Goal: Task Accomplishment & Management: Use online tool/utility

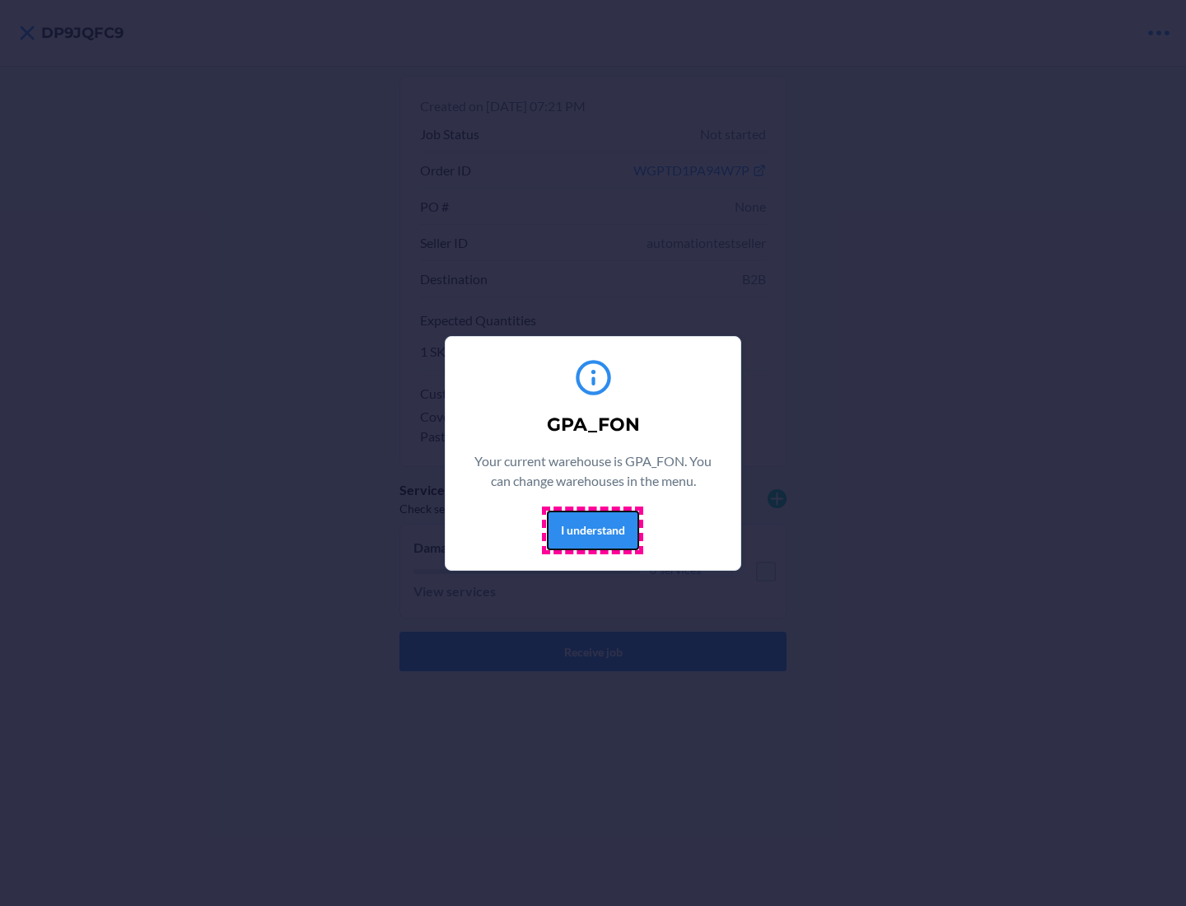
click at [592, 530] on button "I understand" at bounding box center [593, 531] width 92 height 40
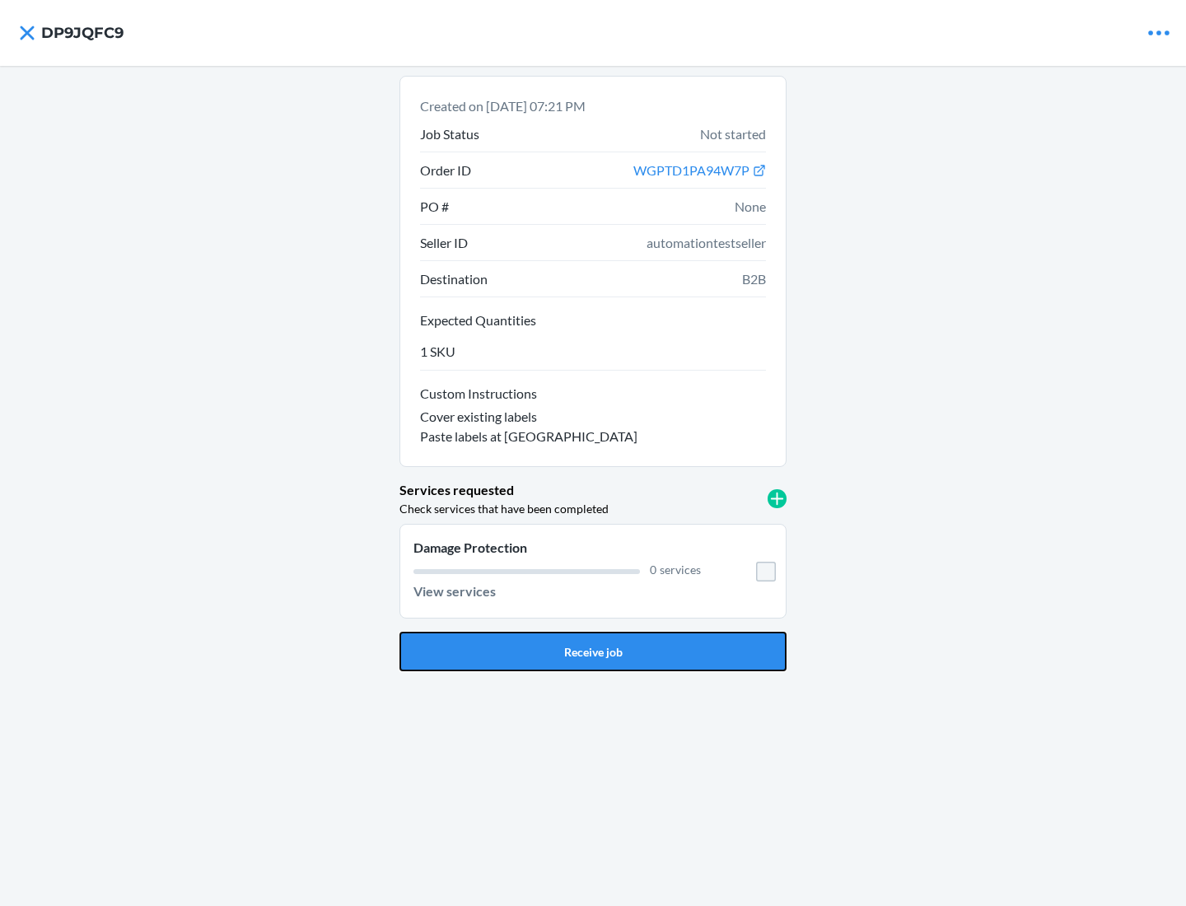
click at [593, 651] on button "Receive job" at bounding box center [592, 652] width 387 height 40
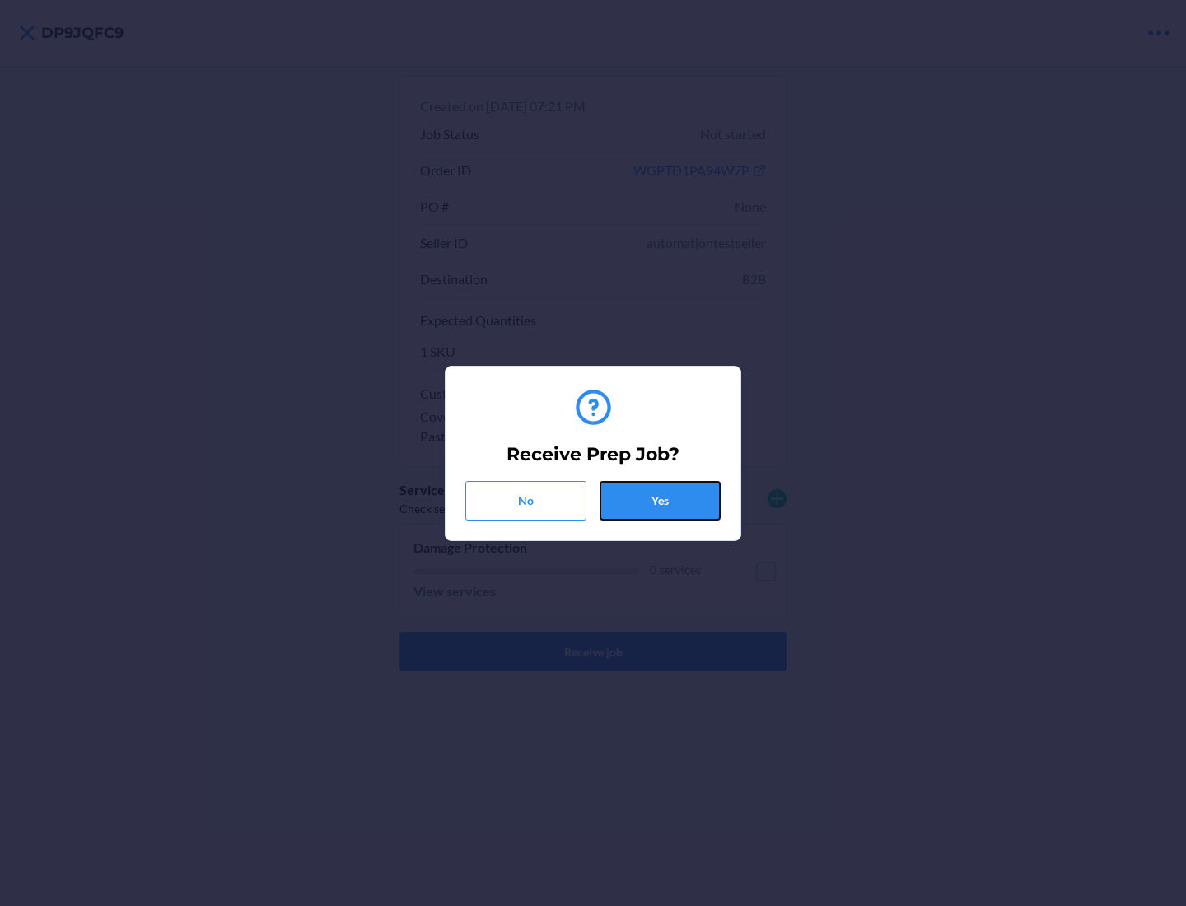
click at [660, 500] on button "Yes" at bounding box center [660, 501] width 121 height 40
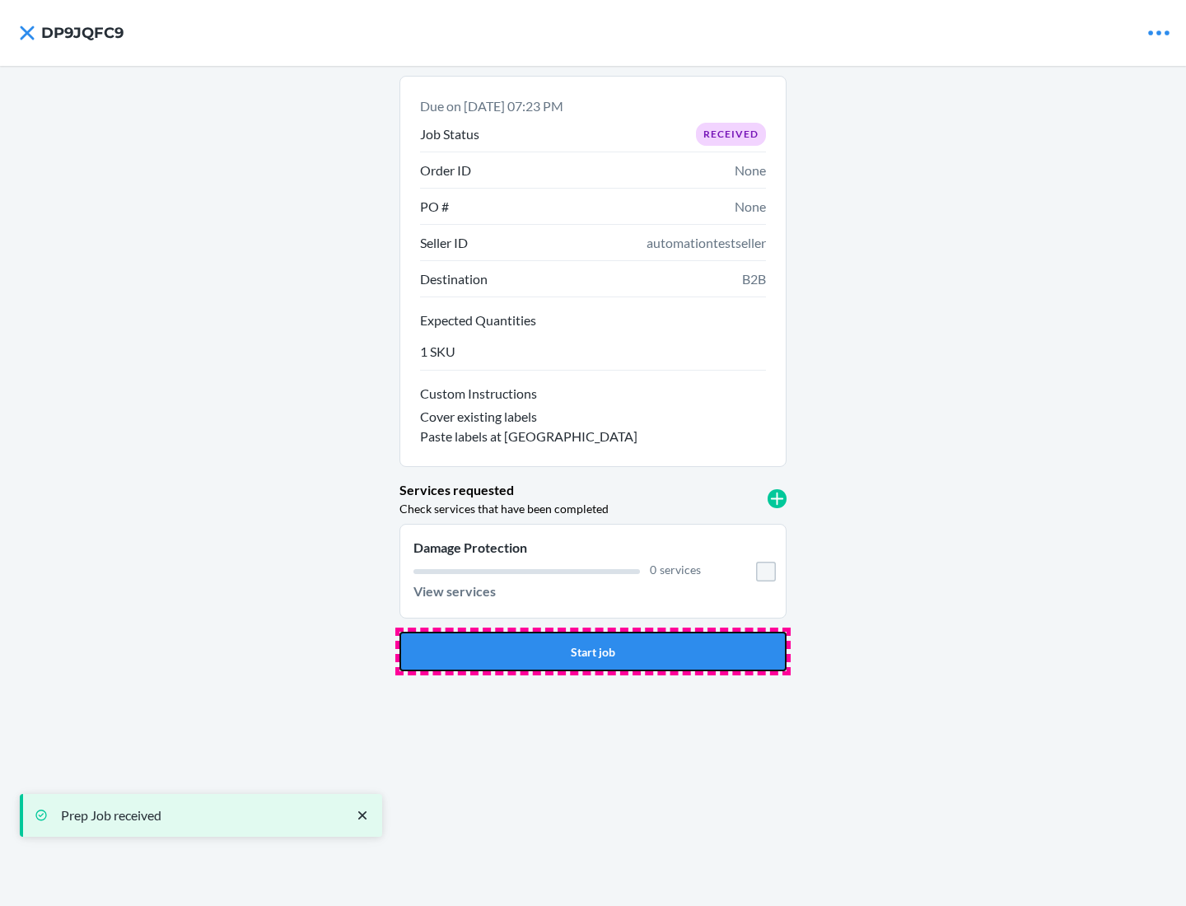
click at [593, 651] on button "Start job" at bounding box center [592, 652] width 387 height 40
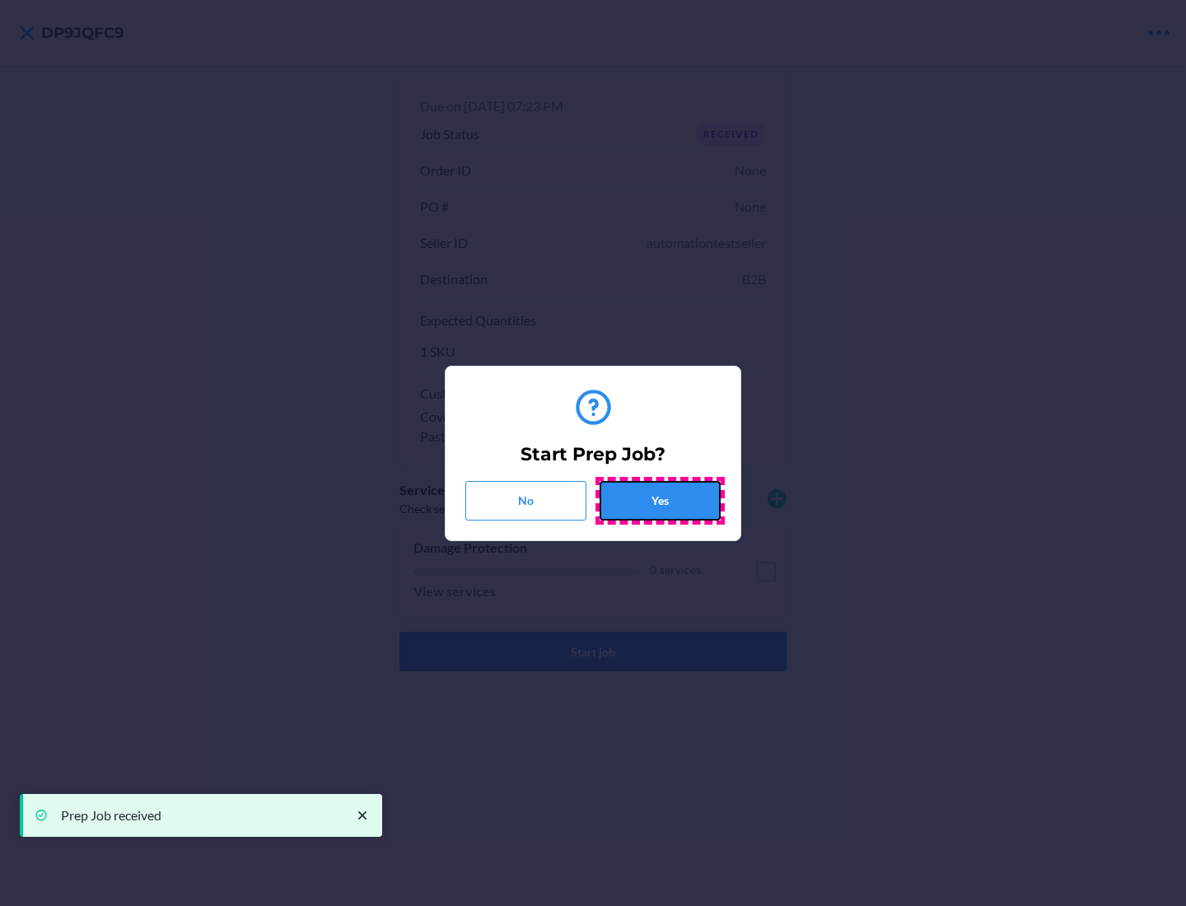
click at [660, 500] on button "Yes" at bounding box center [660, 501] width 121 height 40
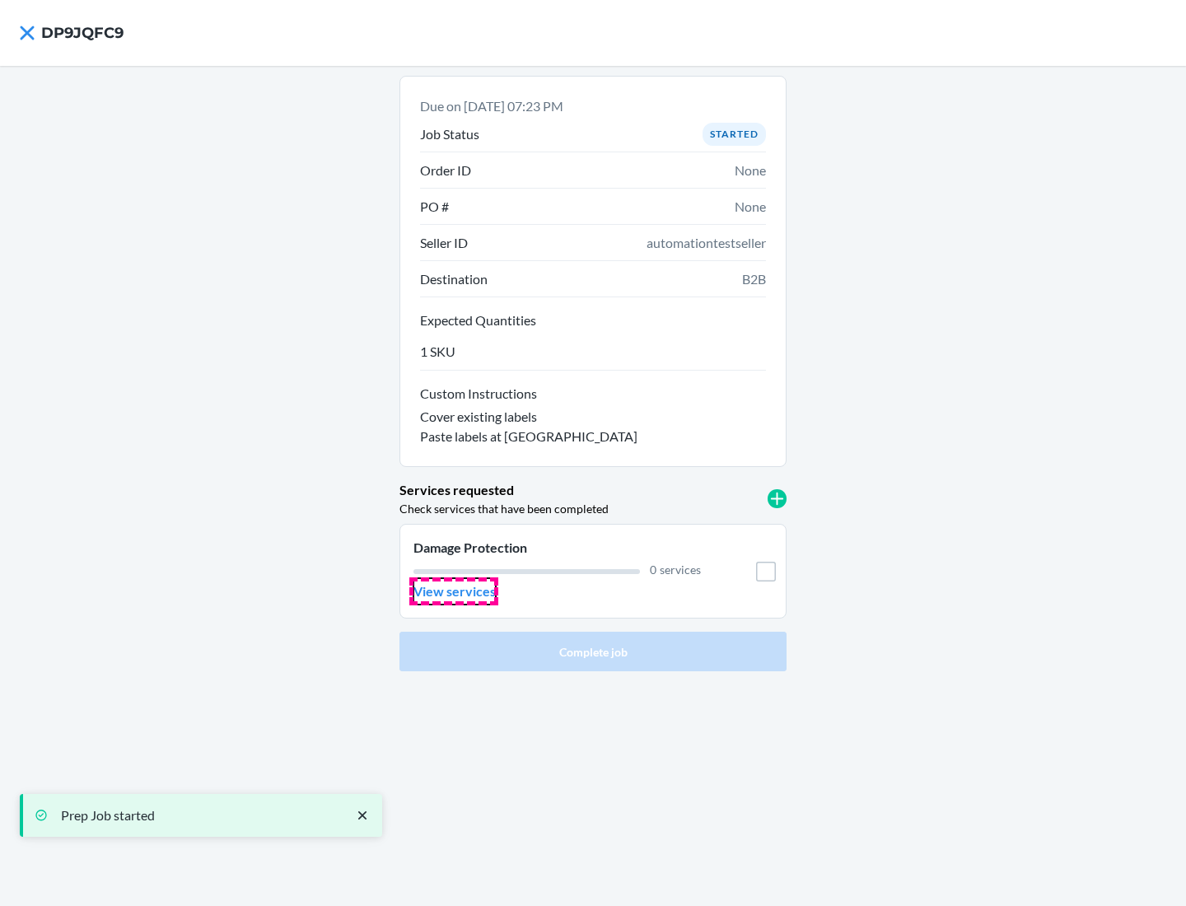
click at [454, 591] on p "View services" at bounding box center [454, 591] width 82 height 20
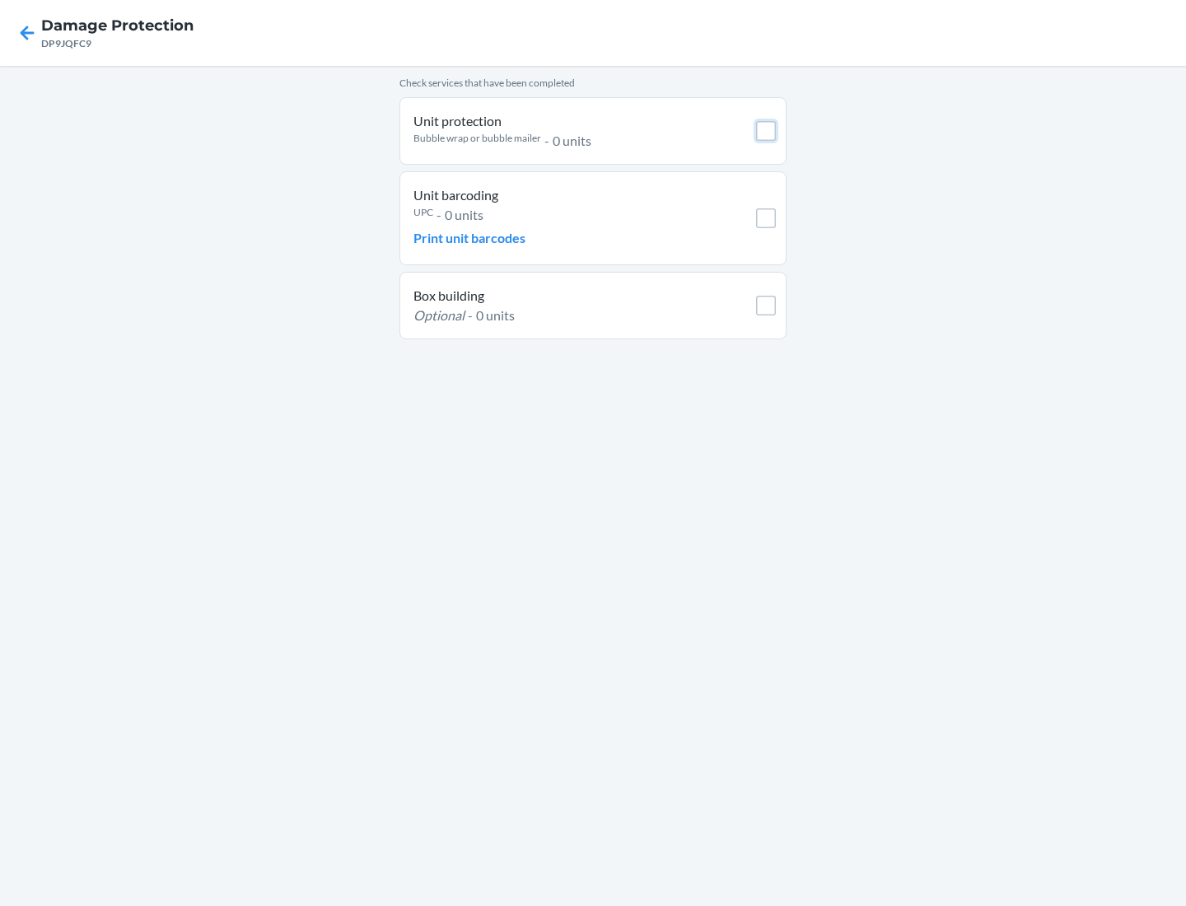
click at [766, 131] on input "checkbox" at bounding box center [766, 131] width 20 height 20
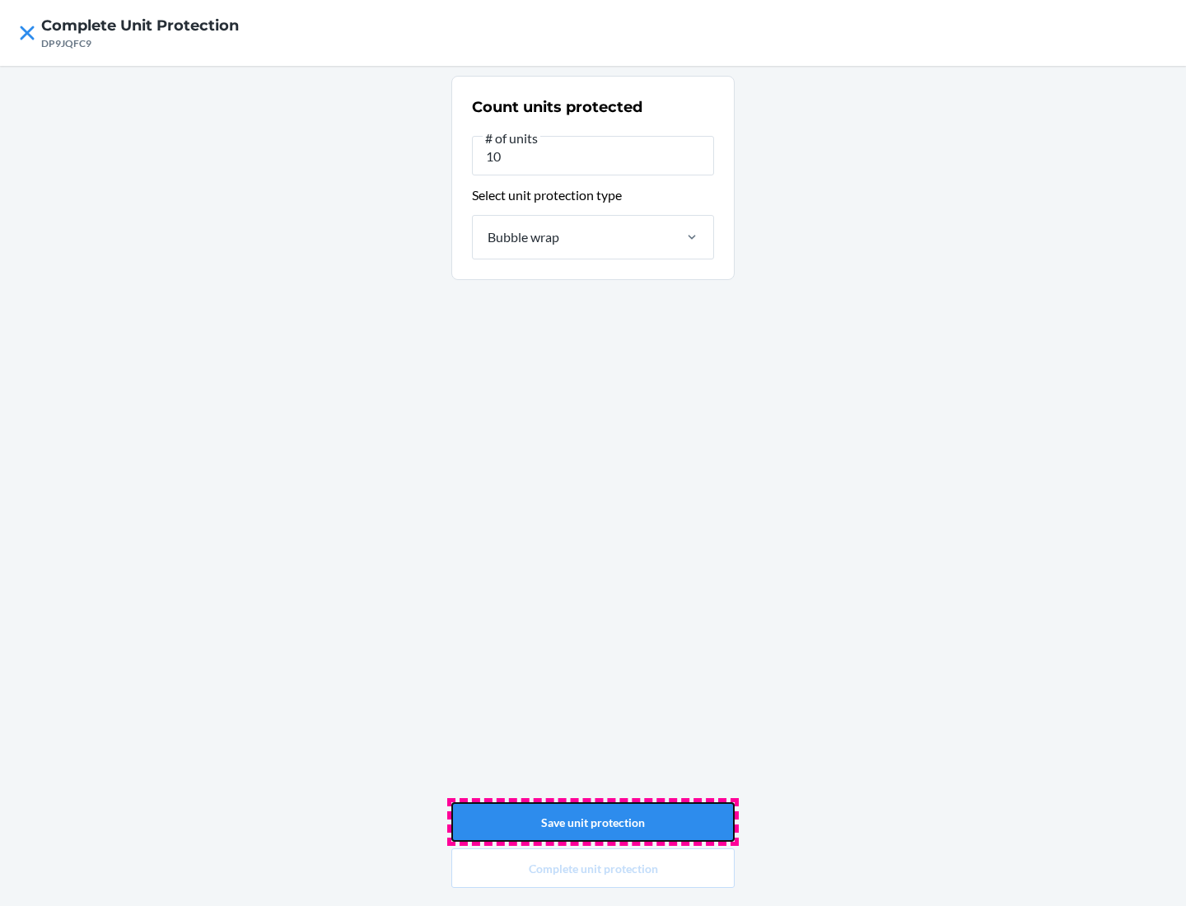
click at [593, 822] on button "Save unit protection" at bounding box center [592, 822] width 283 height 40
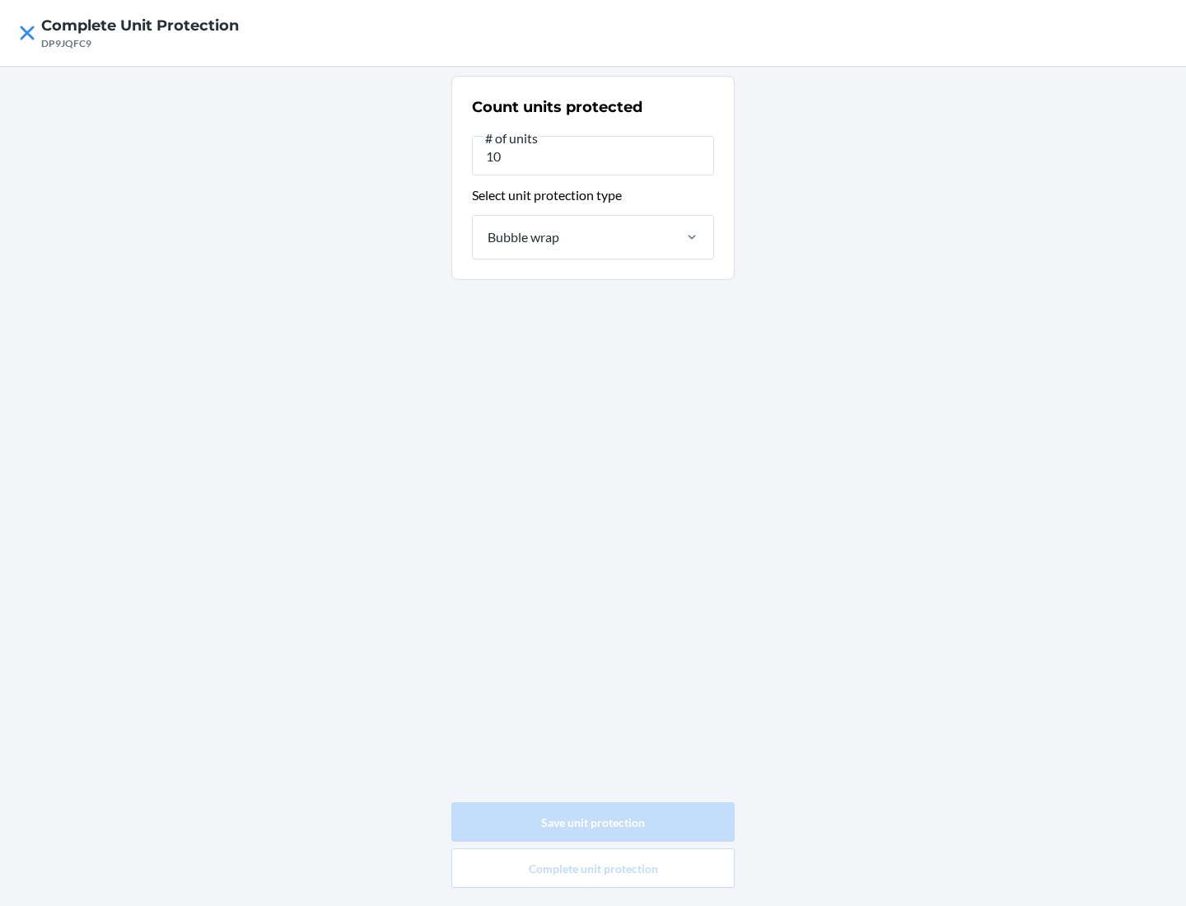
type input "0"
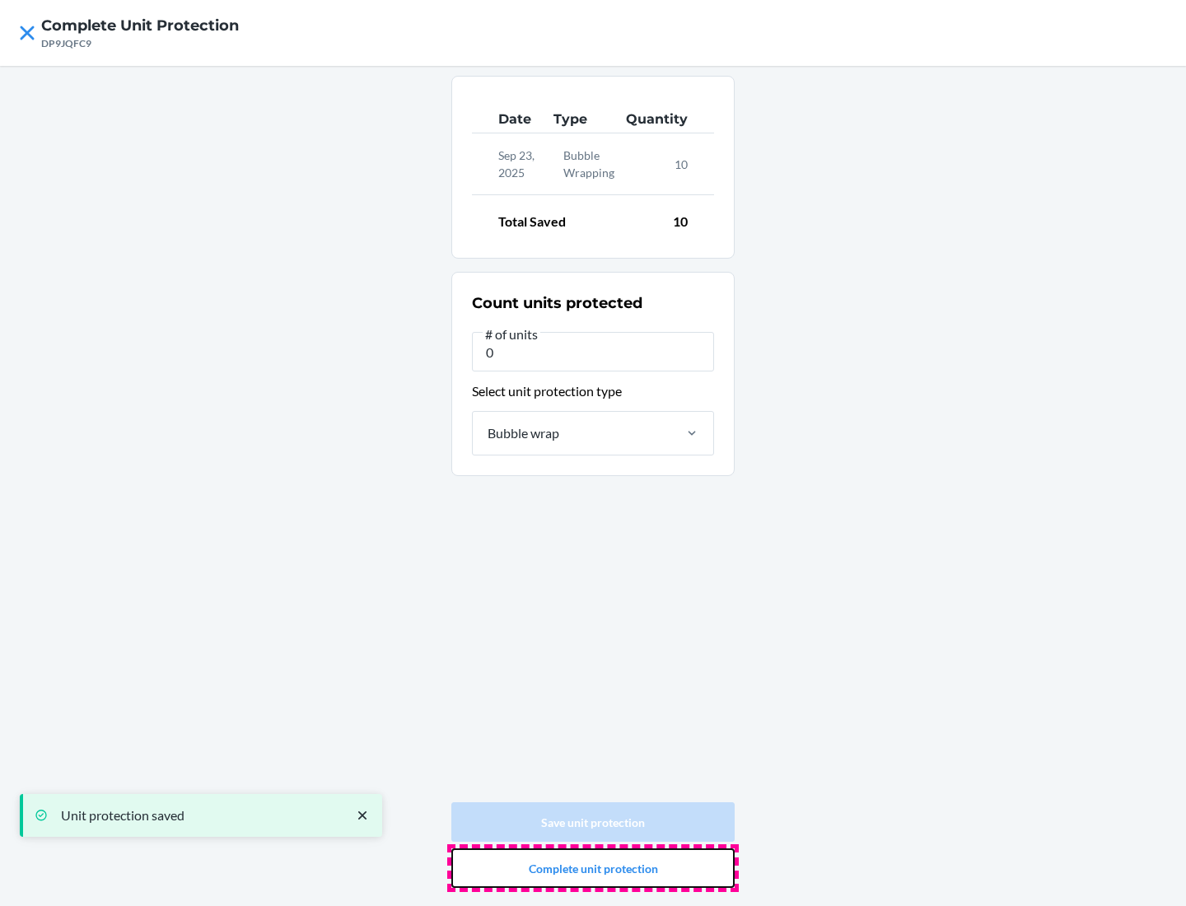
click at [593, 868] on button "Complete unit protection" at bounding box center [592, 868] width 283 height 40
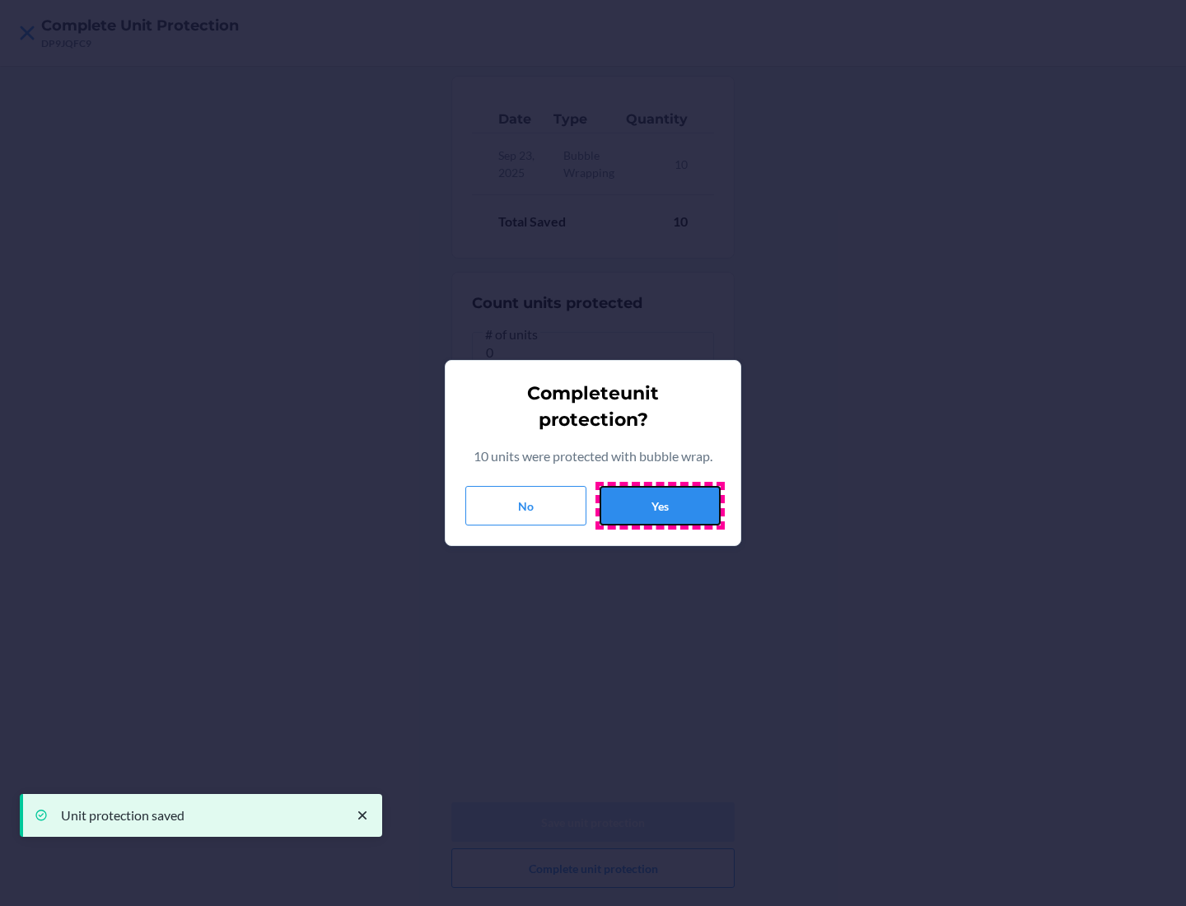
click at [660, 506] on button "Yes" at bounding box center [660, 506] width 121 height 40
